Goal: Task Accomplishment & Management: Manage account settings

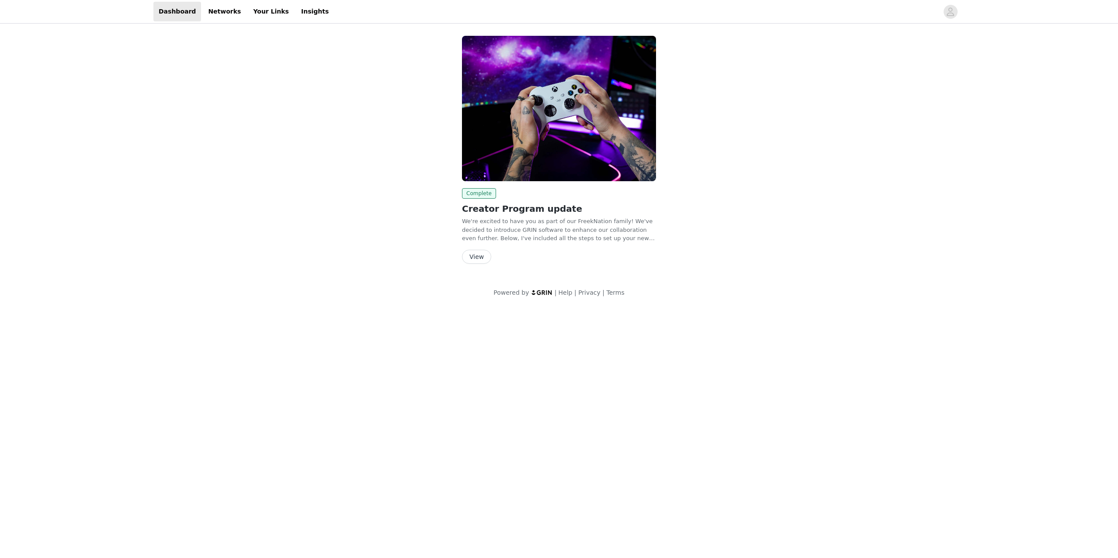
click at [477, 256] on button "View" at bounding box center [476, 257] width 29 height 14
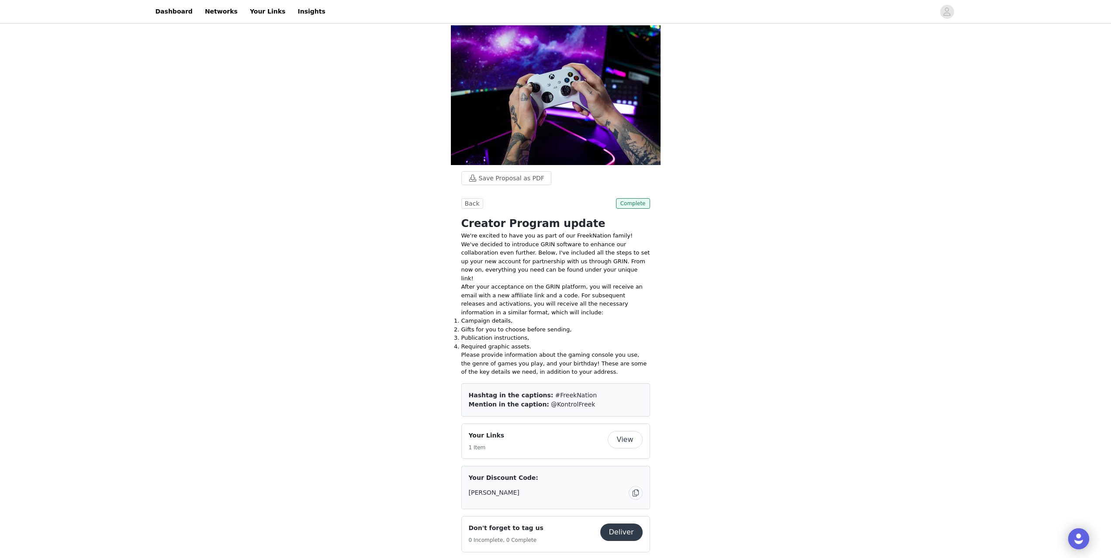
drag, startPoint x: 702, startPoint y: 318, endPoint x: 735, endPoint y: 176, distance: 146.7
click at [945, 12] on icon "avatar" at bounding box center [947, 12] width 8 height 14
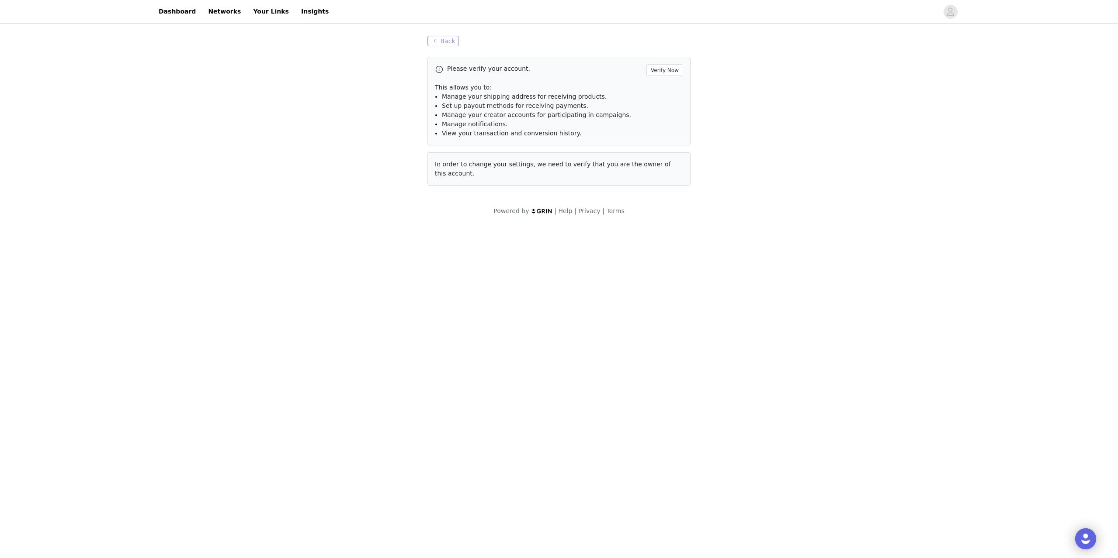
drag, startPoint x: 450, startPoint y: 44, endPoint x: 536, endPoint y: 38, distance: 86.7
click at [536, 38] on div "Back Please verify your account. Verify Now This allows you to: Manage your shi…" at bounding box center [559, 110] width 284 height 171
click at [661, 73] on button "Verify Now" at bounding box center [664, 70] width 37 height 12
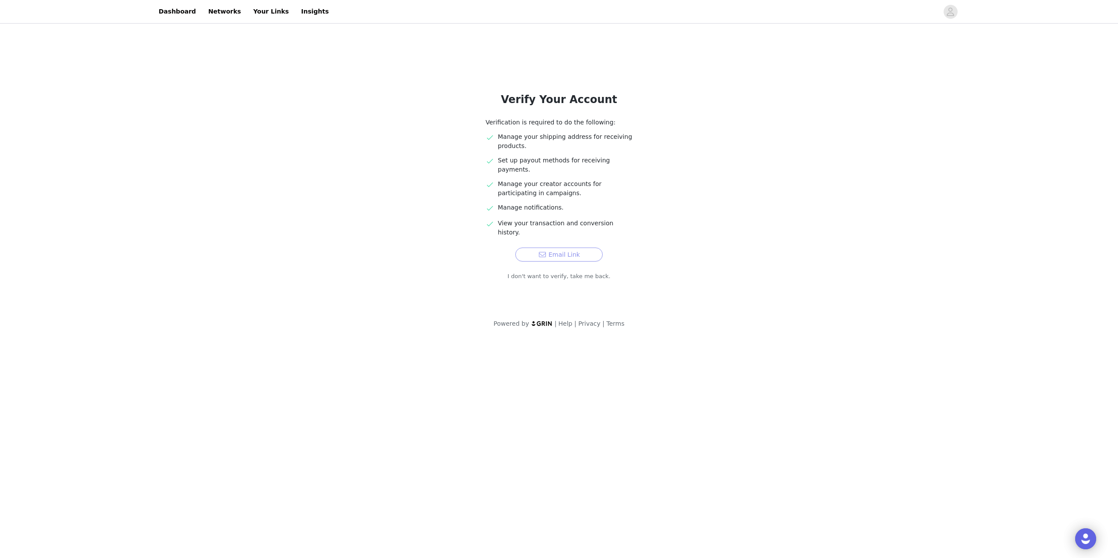
click at [570, 248] on button "Email Link" at bounding box center [558, 255] width 87 height 14
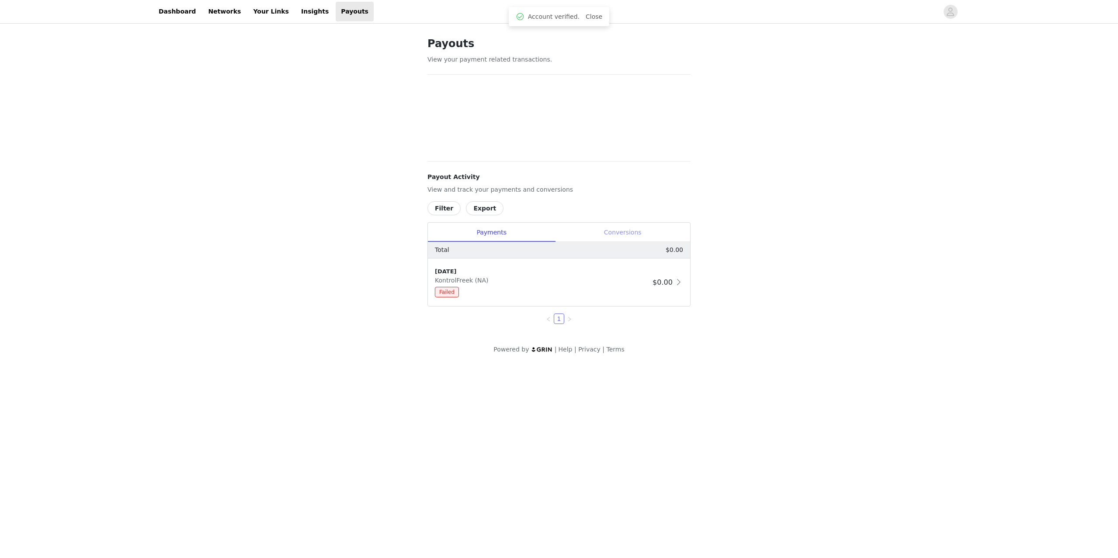
click at [610, 228] on div "Conversions" at bounding box center [622, 233] width 135 height 20
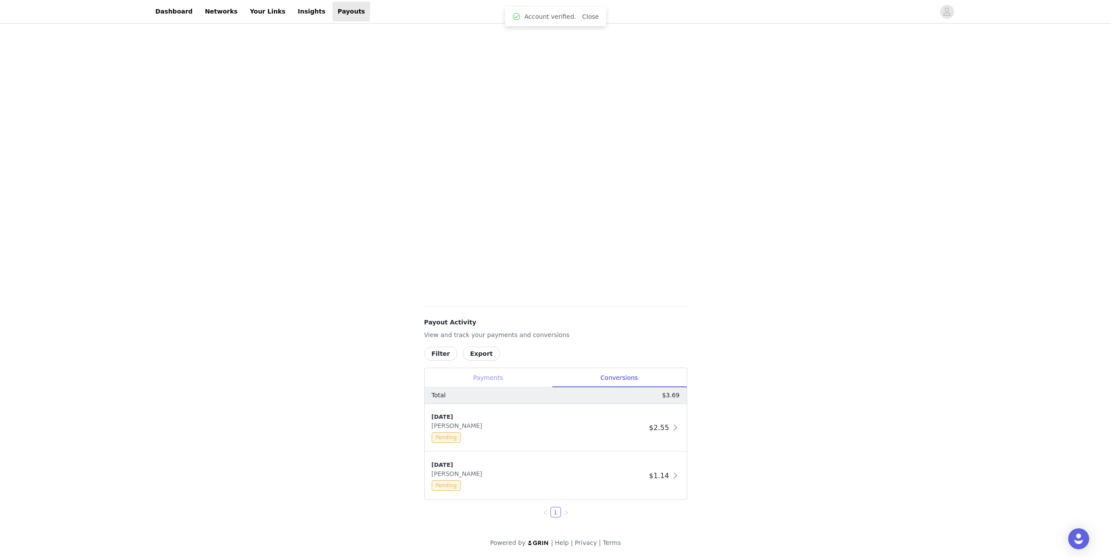
click at [524, 371] on div "Payments" at bounding box center [488, 378] width 127 height 20
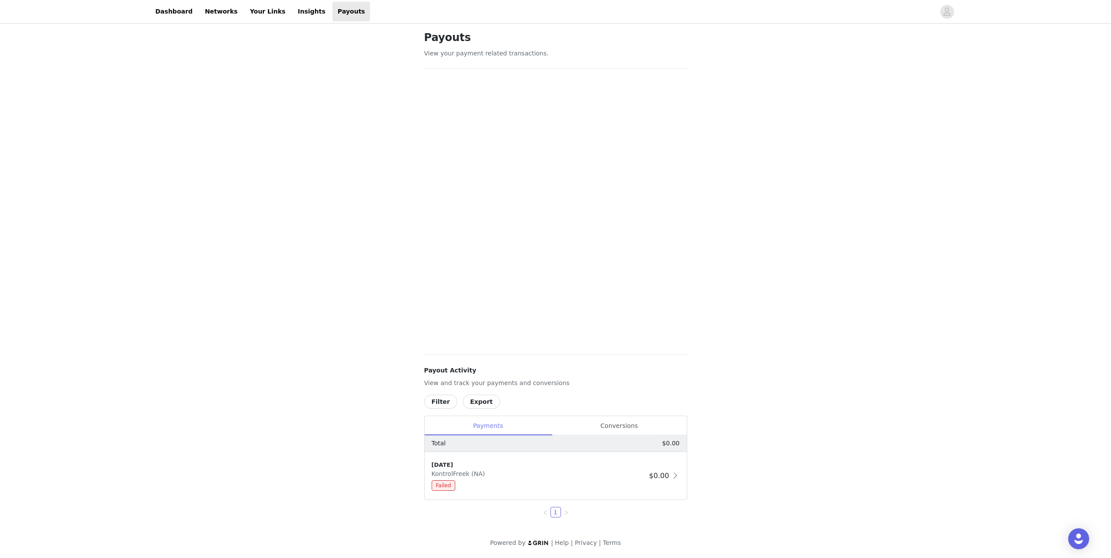
scroll to position [7, 0]
click at [636, 434] on div "Conversions" at bounding box center [619, 426] width 135 height 20
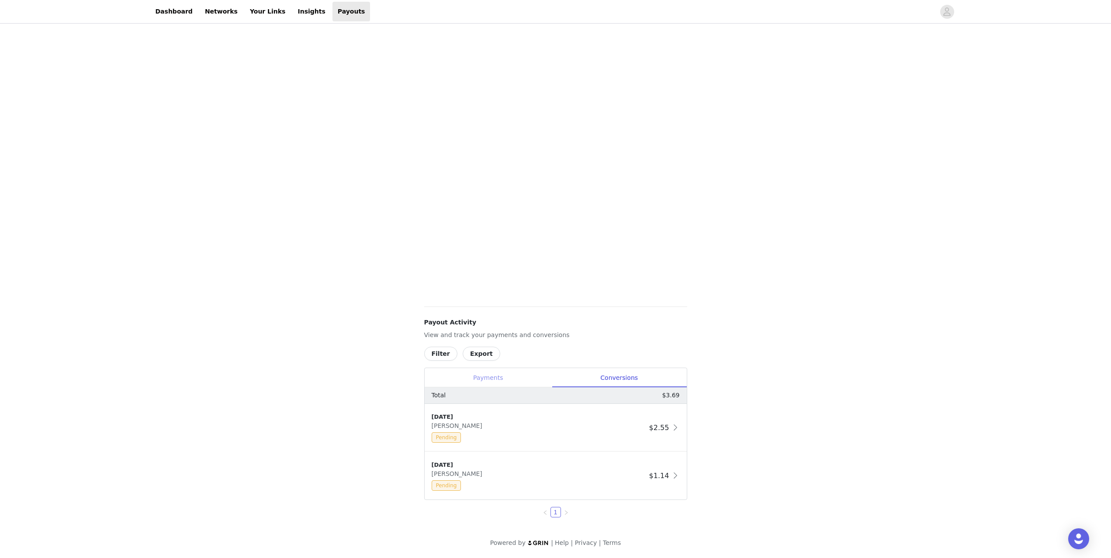
click at [502, 374] on div "Payments" at bounding box center [488, 378] width 127 height 20
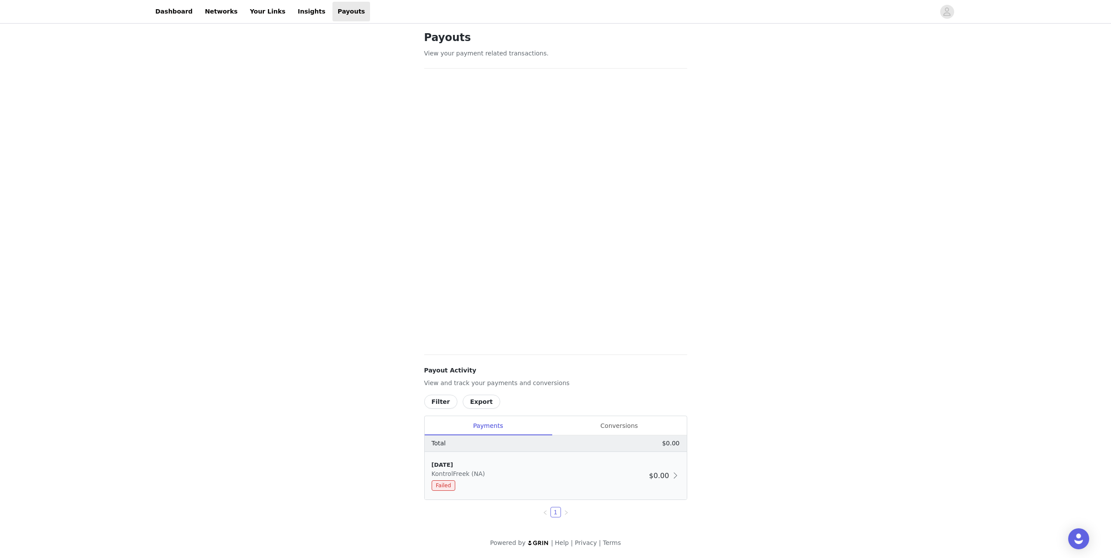
click at [481, 481] on div "Failed" at bounding box center [539, 486] width 214 height 10
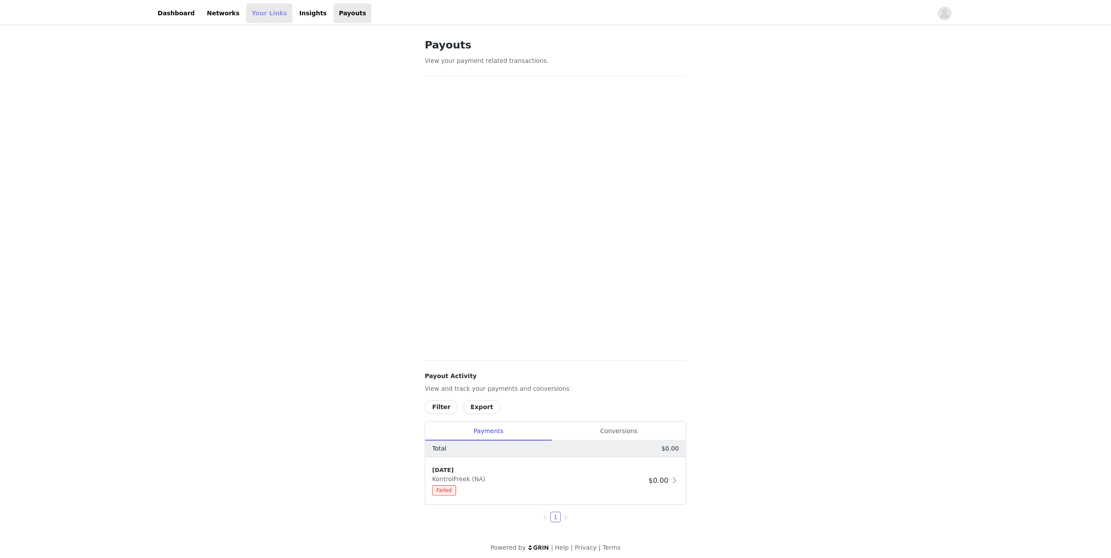
scroll to position [7, 0]
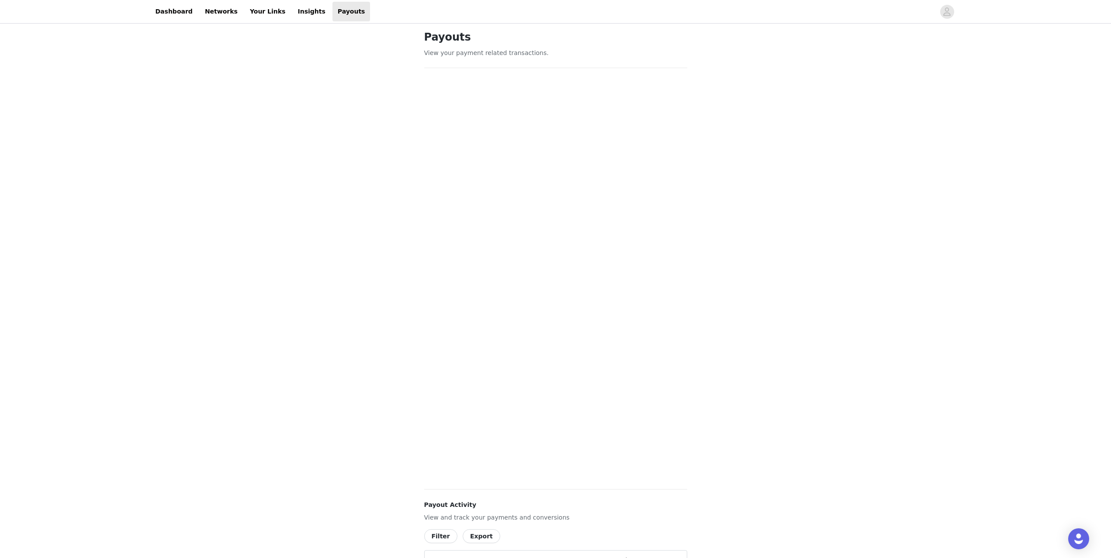
click at [862, 377] on div "Payouts View your payment related transactions. Payout Activity View and track …" at bounding box center [555, 356] width 1111 height 674
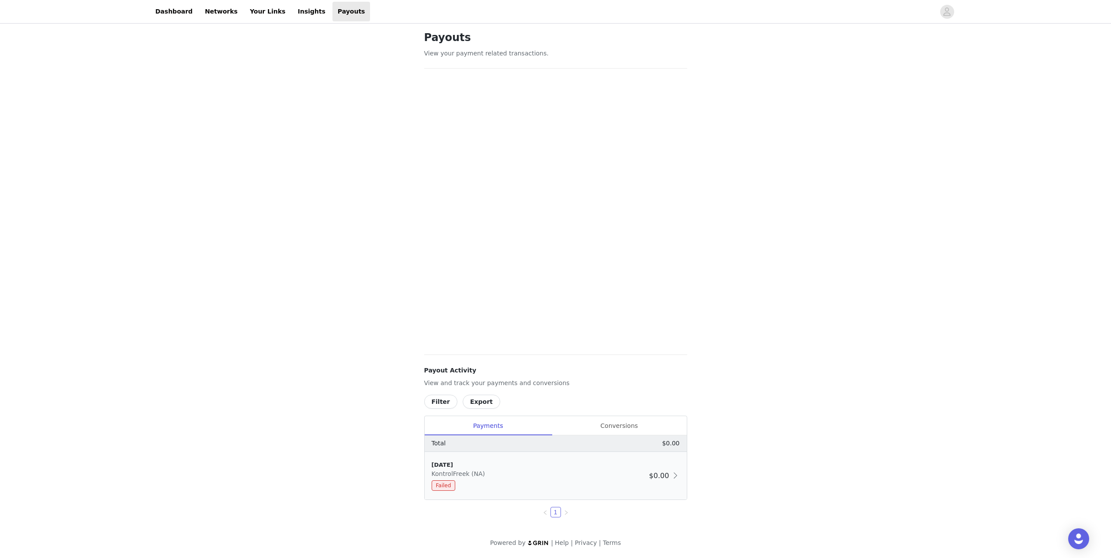
click at [516, 467] on div "[DATE]" at bounding box center [539, 465] width 214 height 9
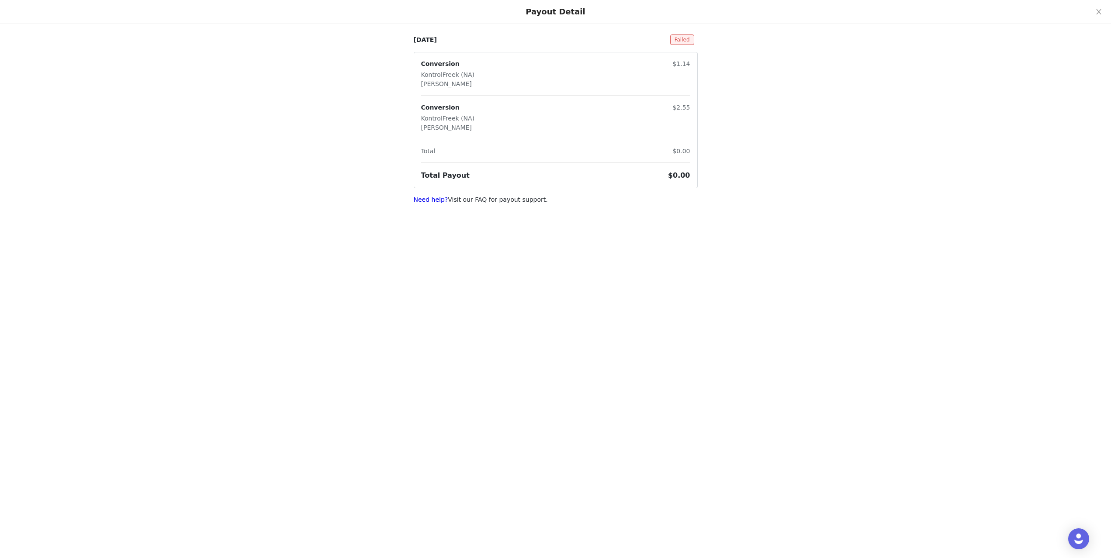
click at [693, 36] on span "Failed" at bounding box center [682, 40] width 24 height 10
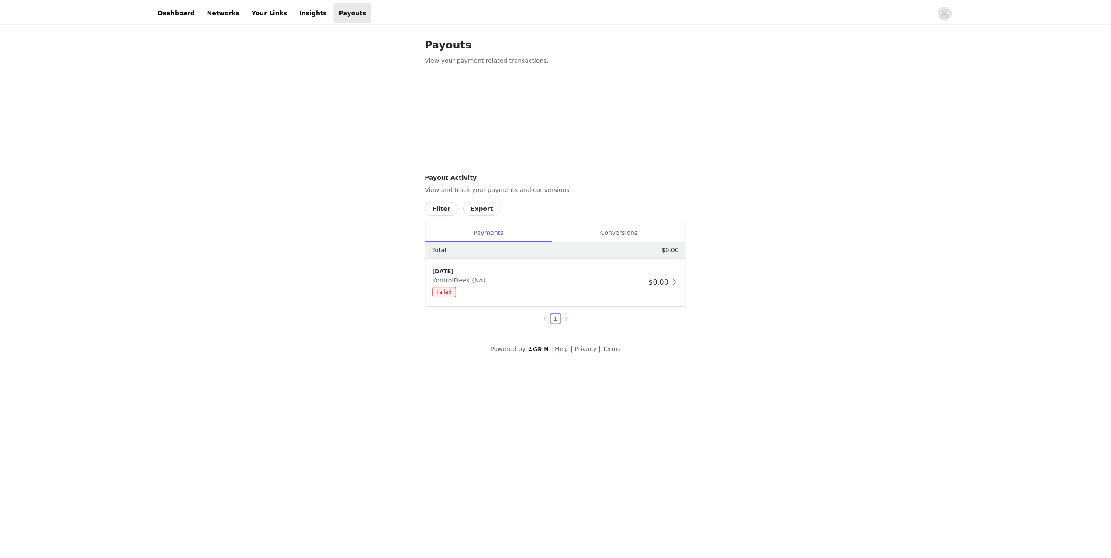
scroll to position [7, 0]
